Goal: Information Seeking & Learning: Learn about a topic

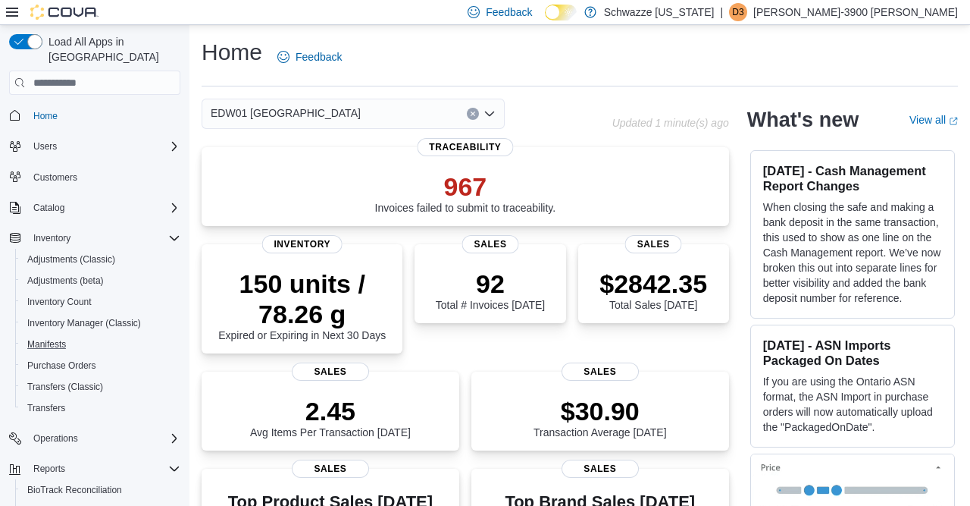
scroll to position [129, 0]
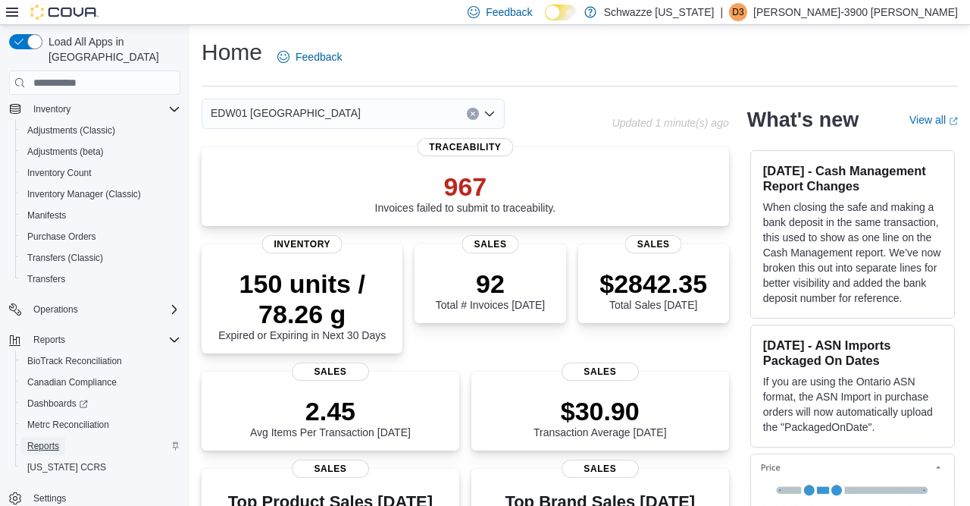
click at [61, 437] on link "Reports" at bounding box center [43, 446] width 44 height 18
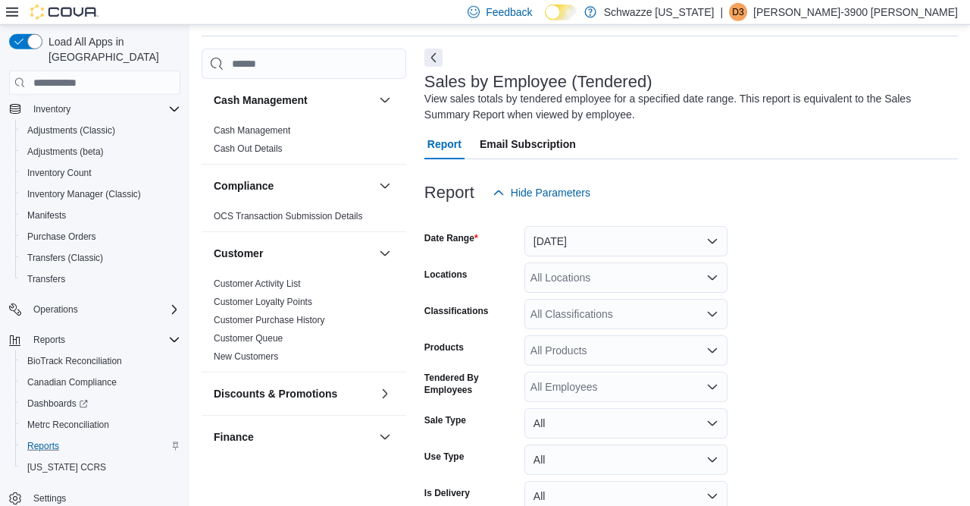
scroll to position [51, 0]
